Goal: Transaction & Acquisition: Purchase product/service

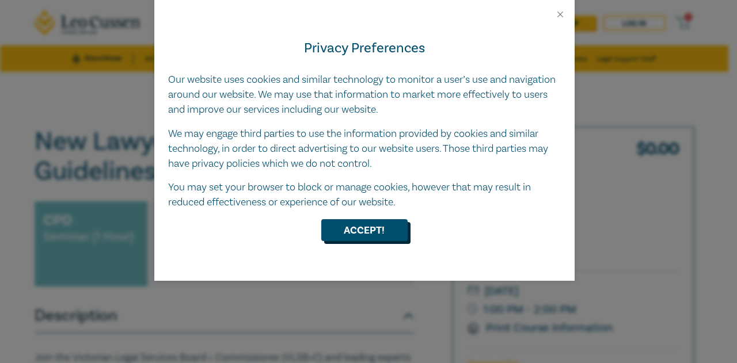
click at [395, 237] on button "Accept!" at bounding box center [364, 230] width 86 height 22
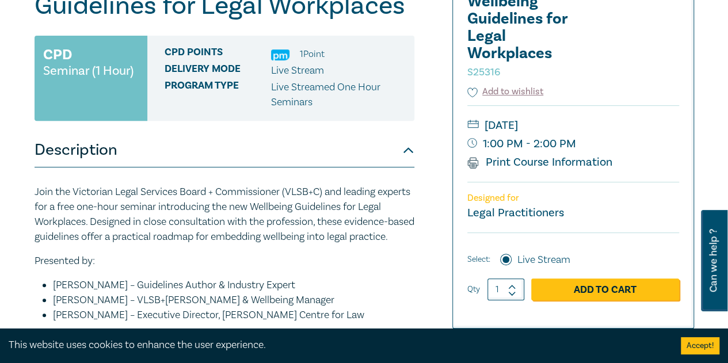
scroll to position [232, 0]
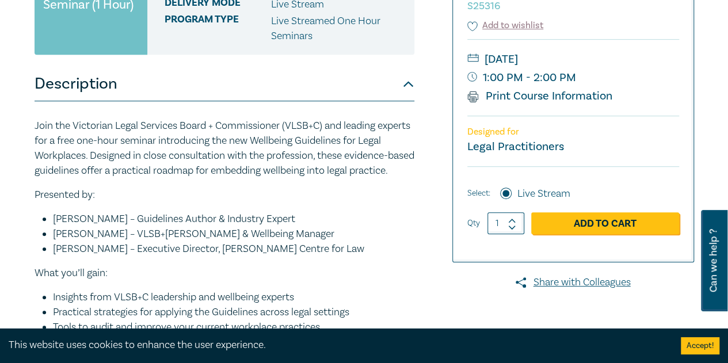
click at [702, 344] on button "Accept!" at bounding box center [700, 345] width 39 height 17
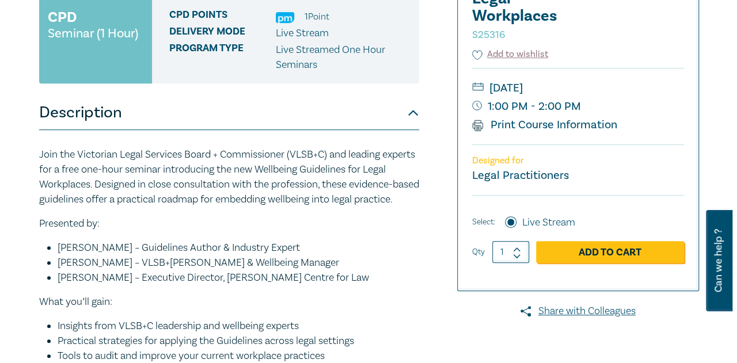
scroll to position [201, 0]
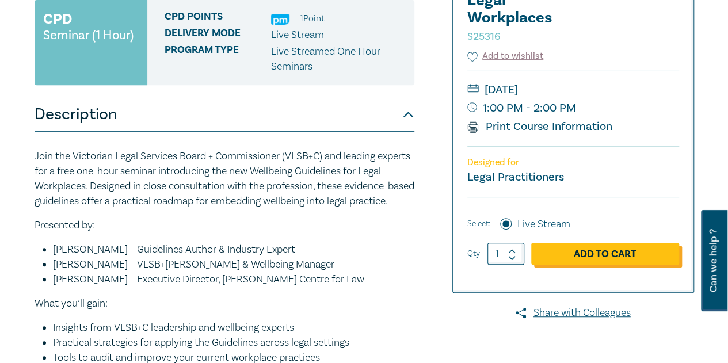
click at [558, 256] on link "Add to Cart" at bounding box center [605, 254] width 148 height 22
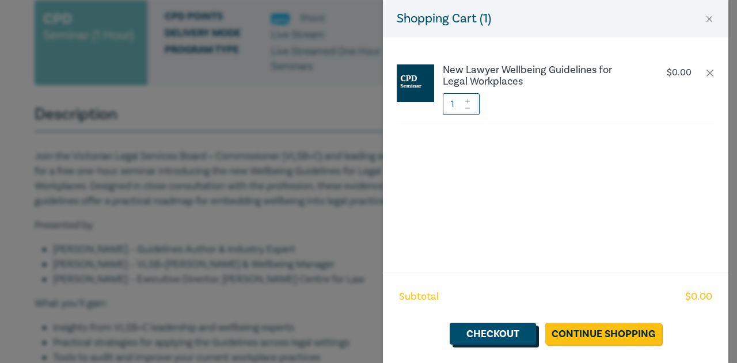
click at [490, 323] on link "Checkout" at bounding box center [492, 334] width 86 height 22
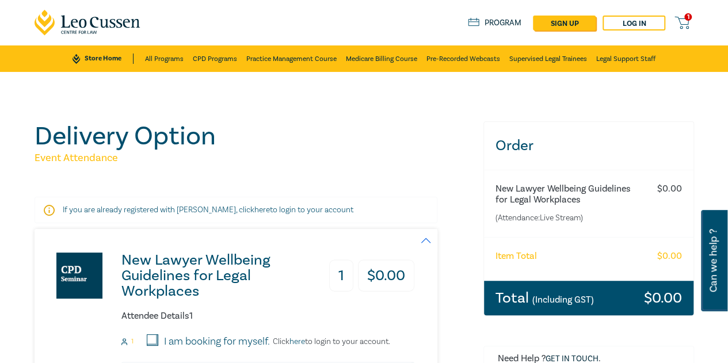
click at [254, 208] on link "here" at bounding box center [262, 210] width 16 height 10
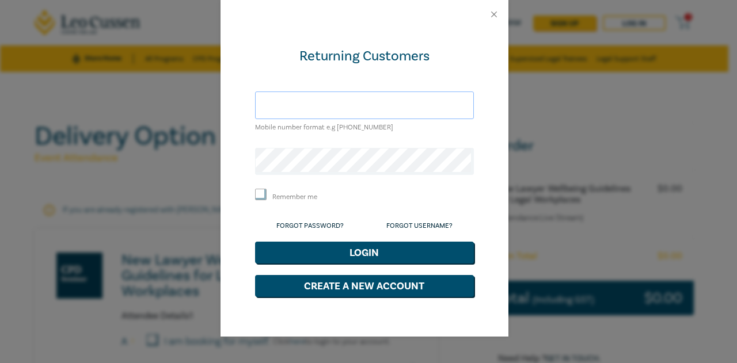
type input "[EMAIL_ADDRESS][DOMAIN_NAME]"
click at [262, 193] on input "Remember me" at bounding box center [261, 195] width 12 height 12
checkbox input "true"
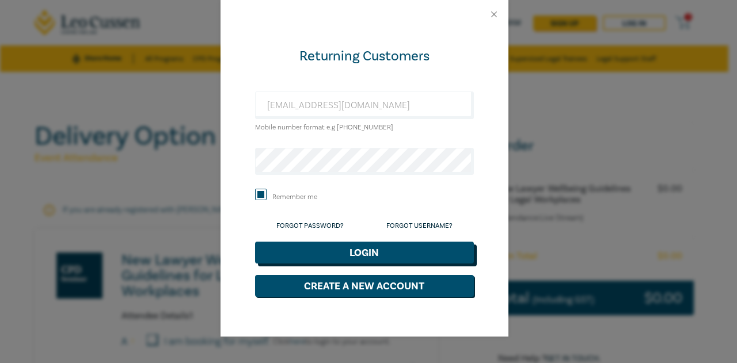
click at [396, 245] on button "Login" at bounding box center [364, 253] width 219 height 22
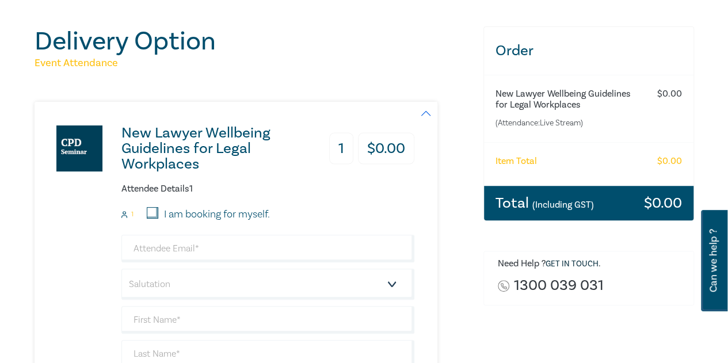
scroll to position [97, 0]
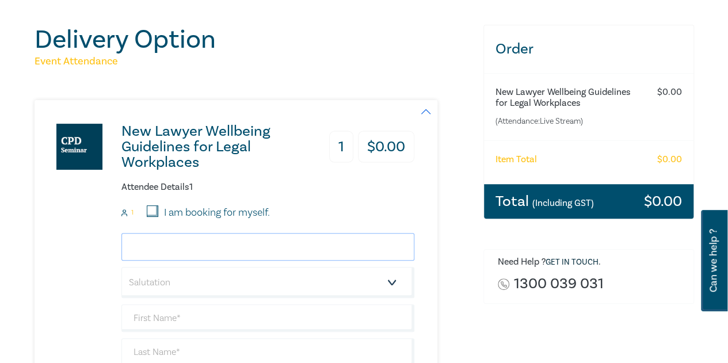
click at [194, 249] on input "email" at bounding box center [267, 247] width 293 height 28
type input "[EMAIL_ADDRESS][DOMAIN_NAME]"
type input "Kyli"
type input "[PERSON_NAME]"
type input "0436620202"
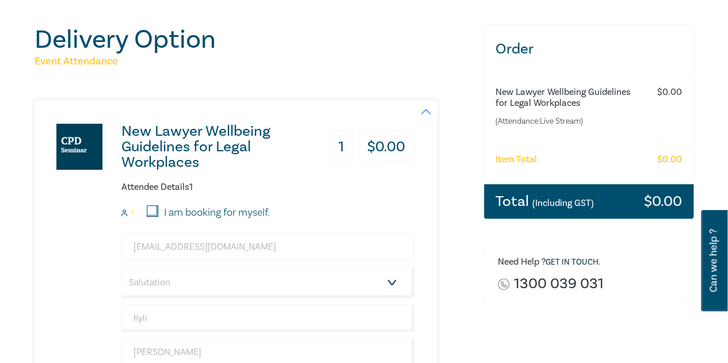
type input "Australia"
click at [256, 288] on select "Salutation Mr. Mrs. Ms. Miss Dr. Prof. Other" at bounding box center [267, 282] width 293 height 31
select select "Mrs."
click at [121, 267] on select "Salutation Mr. Mrs. Ms. Miss Dr. Prof. Other" at bounding box center [267, 282] width 293 height 31
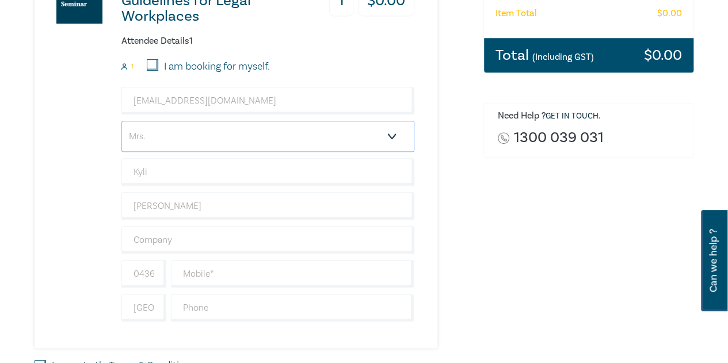
scroll to position [243, 0]
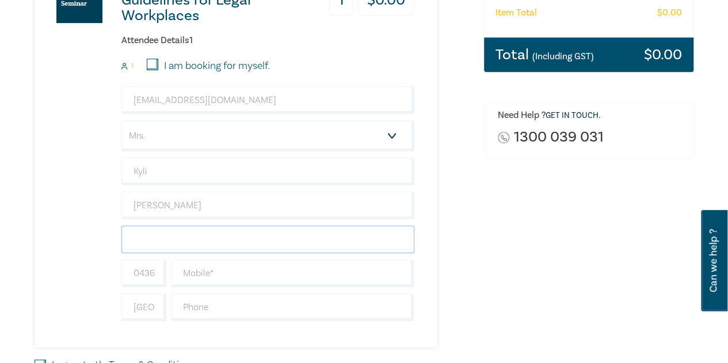
click at [163, 235] on input "text" at bounding box center [267, 240] width 293 height 28
type input "KGM Legal Pty Ltd"
click at [209, 279] on input "text" at bounding box center [292, 274] width 243 height 28
type input "0436620202"
click at [159, 272] on input "0436620202" at bounding box center [143, 274] width 45 height 28
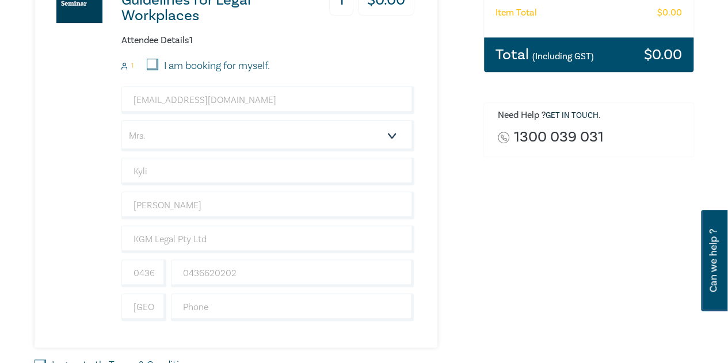
click at [154, 66] on input "I am booking for myself." at bounding box center [153, 65] width 12 height 12
checkbox input "true"
type input "+61"
type input "436620202"
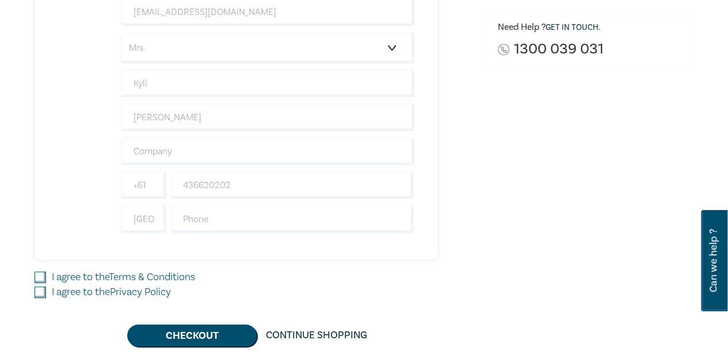
scroll to position [332, 0]
click at [35, 276] on input "I agree to the Terms & Conditions" at bounding box center [41, 277] width 12 height 12
checkbox input "true"
click at [38, 291] on input "I agree to the Privacy Policy" at bounding box center [41, 292] width 12 height 12
checkbox input "true"
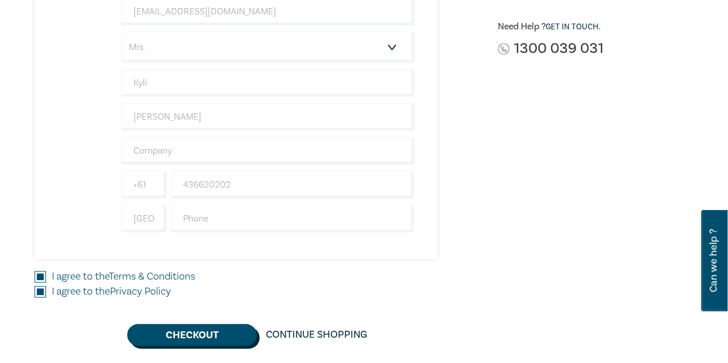
click at [190, 337] on button "Checkout" at bounding box center [191, 335] width 129 height 22
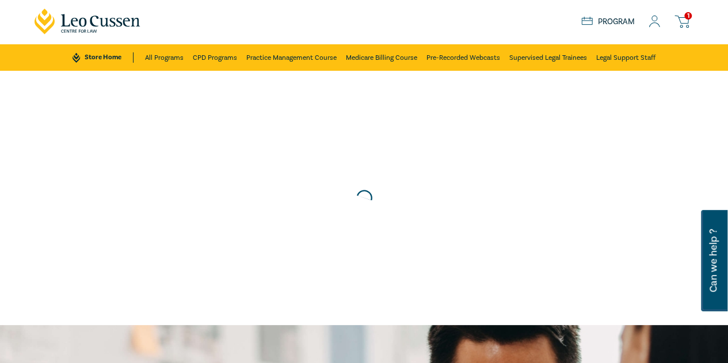
scroll to position [0, 0]
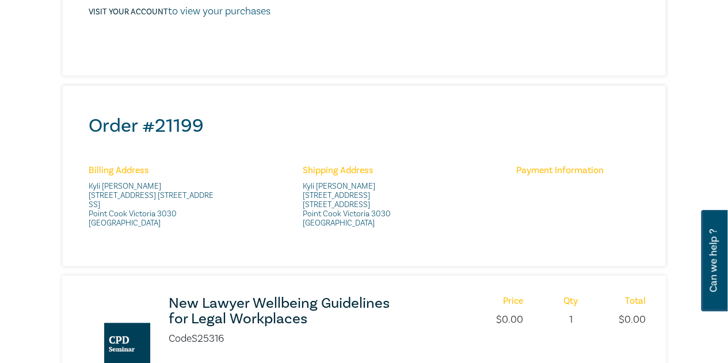
scroll to position [342, 0]
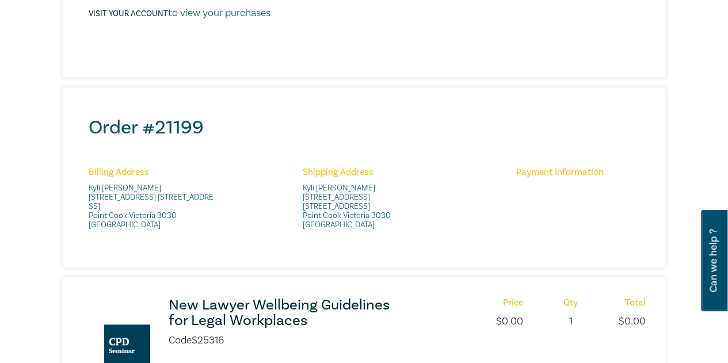
click at [181, 318] on h3 "New Lawyer Wellbeing Guidelines for Legal Workplaces" at bounding box center [284, 313] width 231 height 31
